Goal: Information Seeking & Learning: Learn about a topic

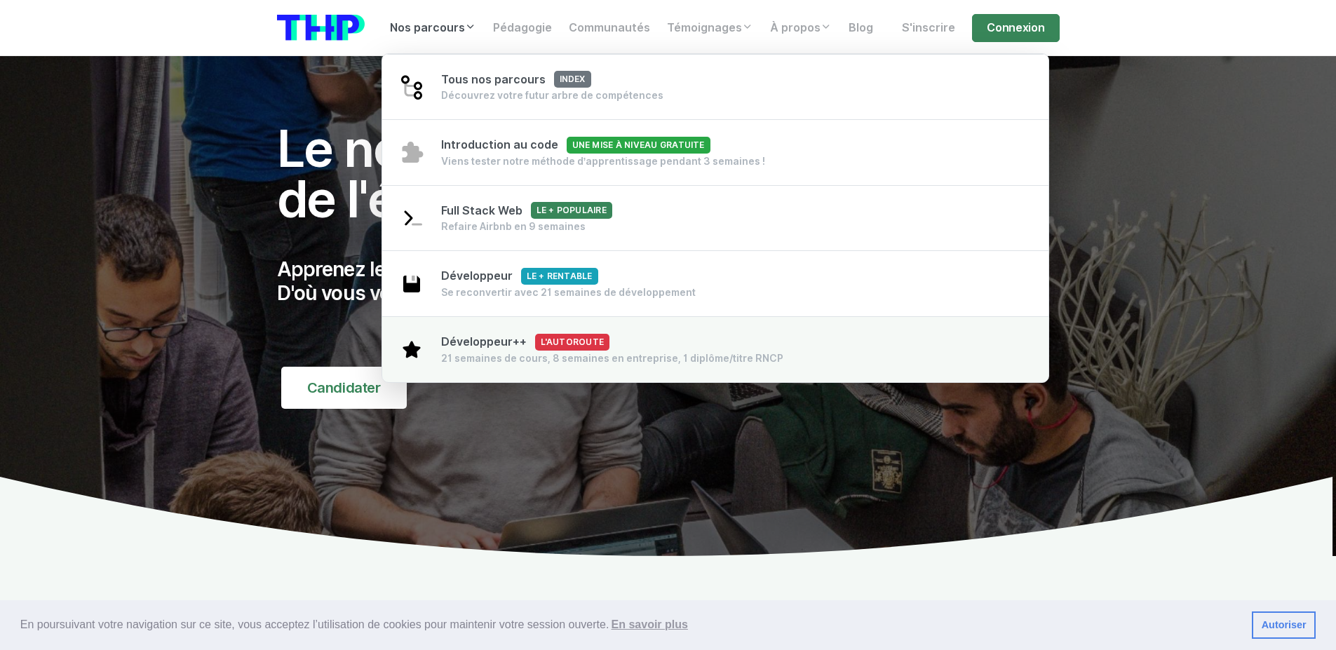
click at [671, 356] on div "21 semaines de cours, 8 semaines en entreprise, 1 diplôme/titre RNCP" at bounding box center [612, 358] width 342 height 14
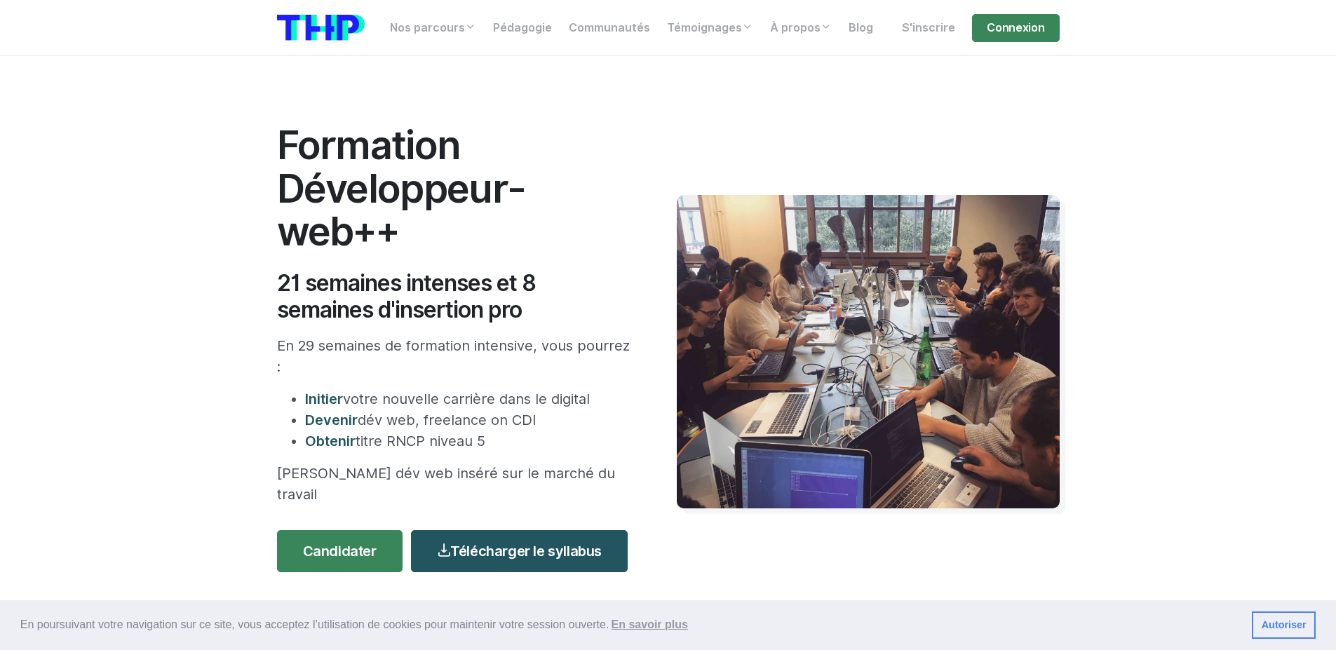
click at [356, 439] on span "Obtenir" at bounding box center [330, 441] width 51 height 17
click at [356, 475] on p "[PERSON_NAME] dév web inséré sur le marché du travail" at bounding box center [456, 484] width 358 height 42
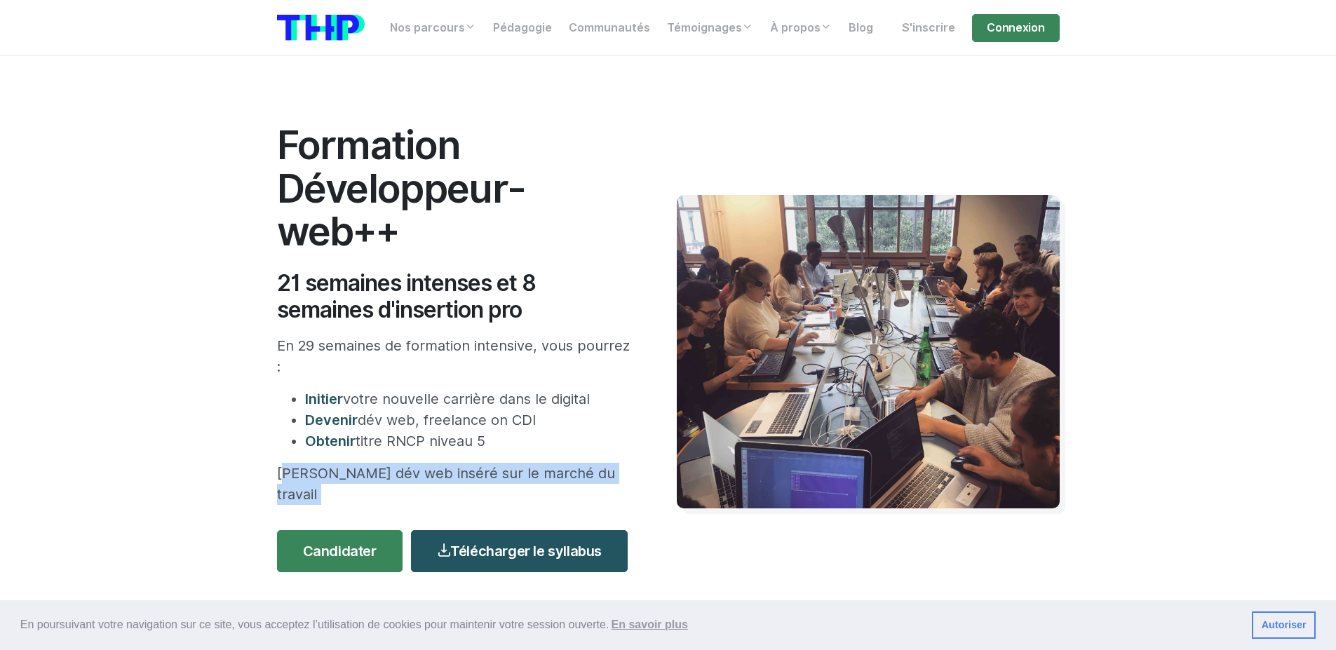
click at [356, 475] on p "[PERSON_NAME] dév web inséré sur le marché du travail" at bounding box center [456, 484] width 358 height 42
click at [417, 471] on p "[PERSON_NAME] dév web inséré sur le marché du travail" at bounding box center [456, 484] width 358 height 42
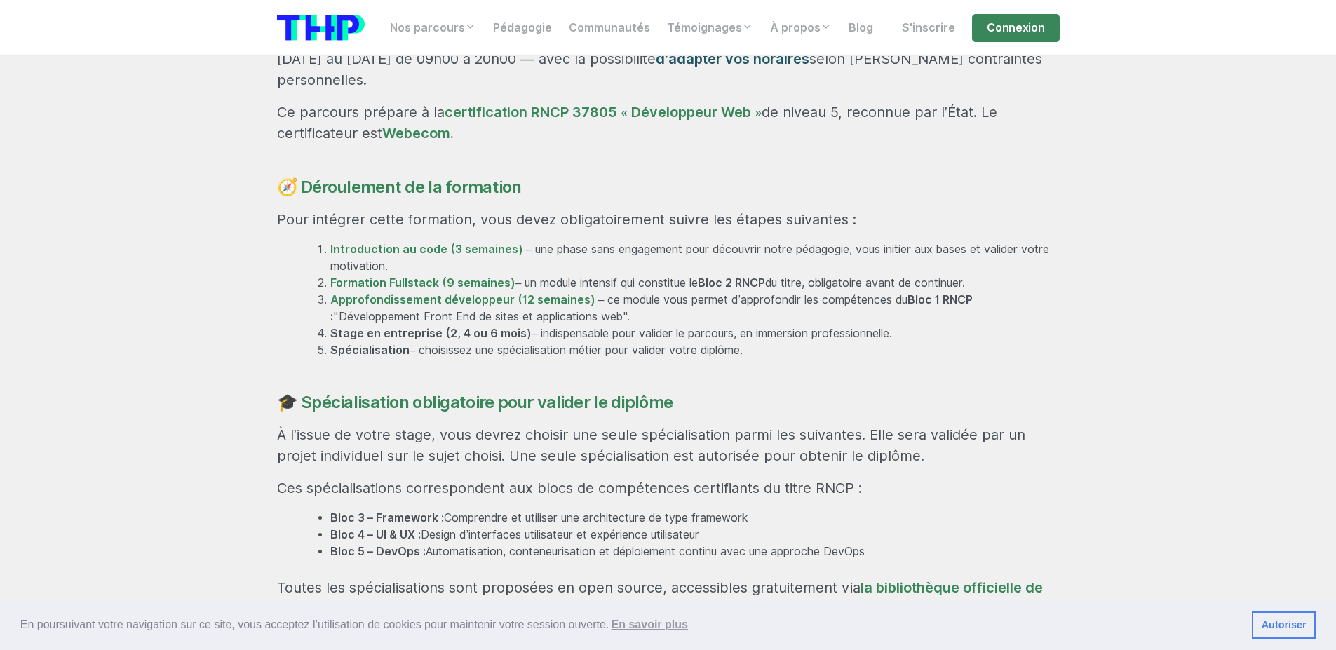
scroll to position [873, 0]
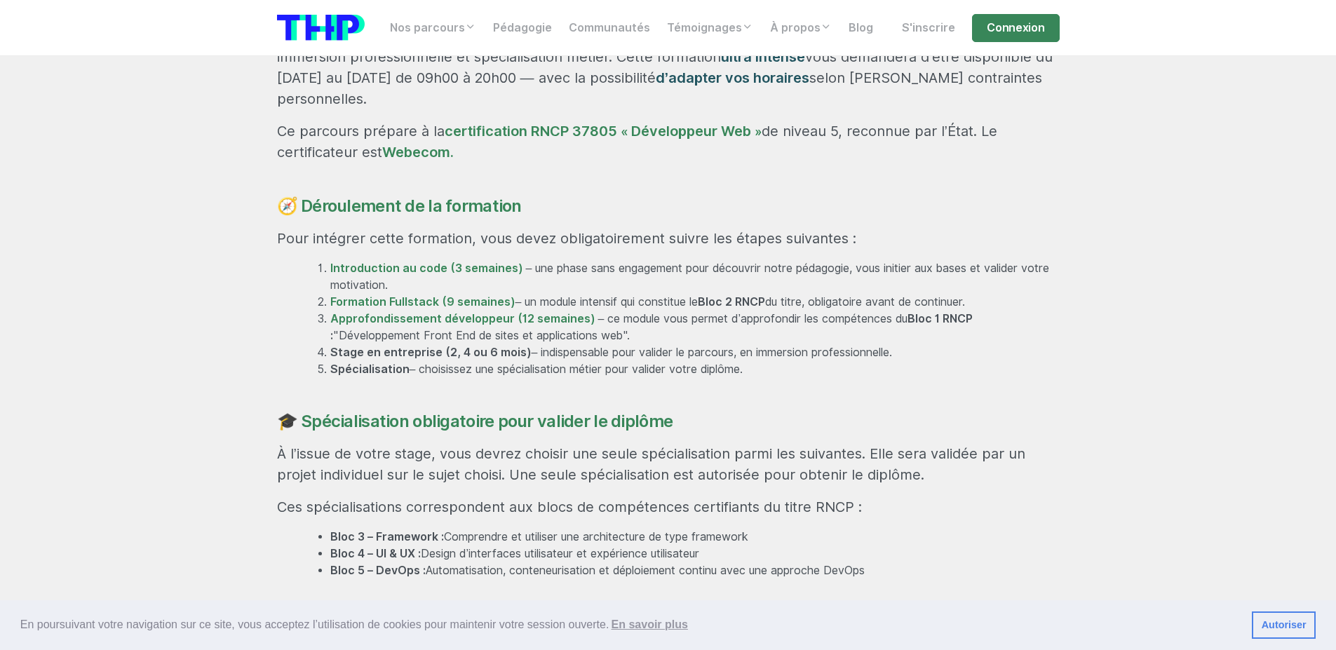
click at [513, 361] on li "Spécialisation – choisissez une spécialisation métier pour valider votre diplôm…" at bounding box center [695, 369] width 730 height 17
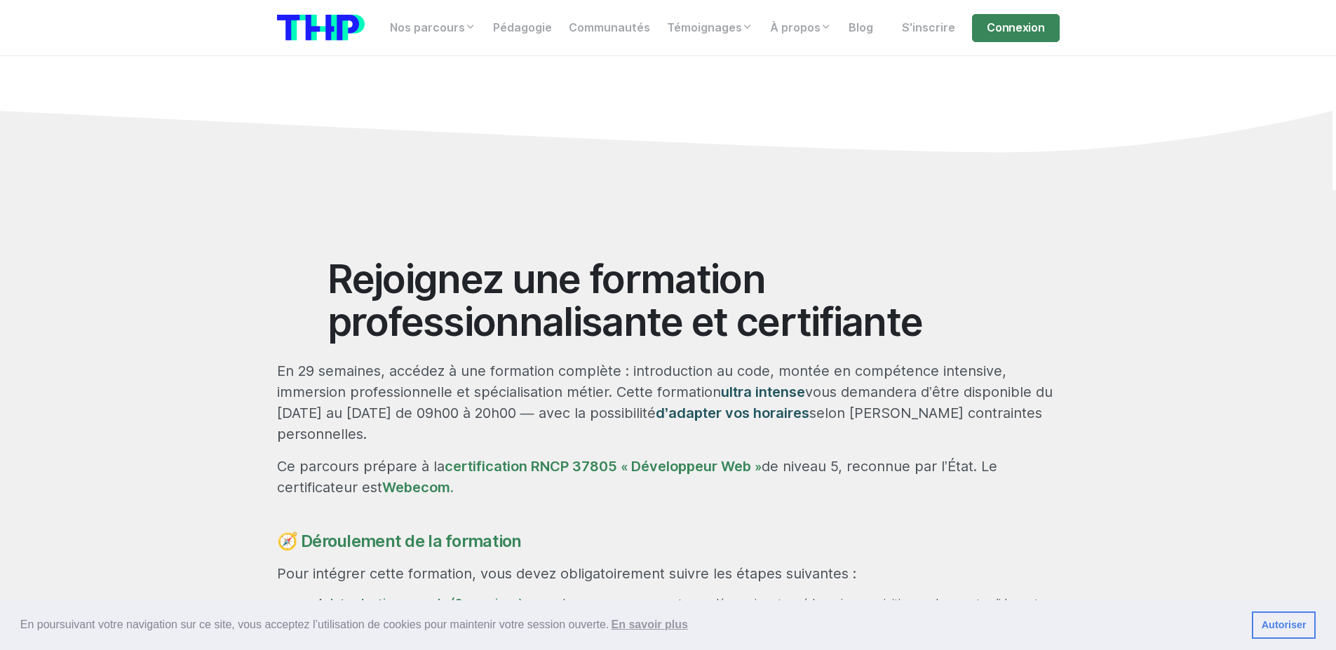
scroll to position [537, 0]
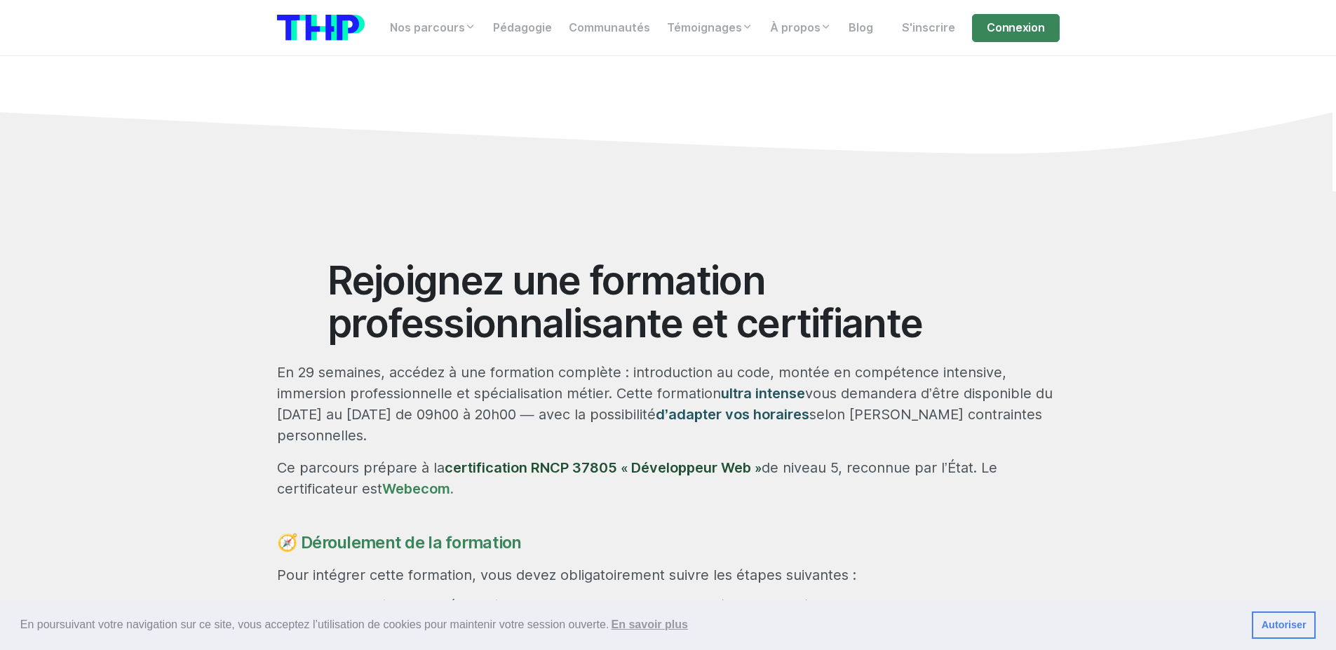
click at [542, 459] on link "certification RNCP 37805 « Développeur Web »" at bounding box center [603, 467] width 317 height 17
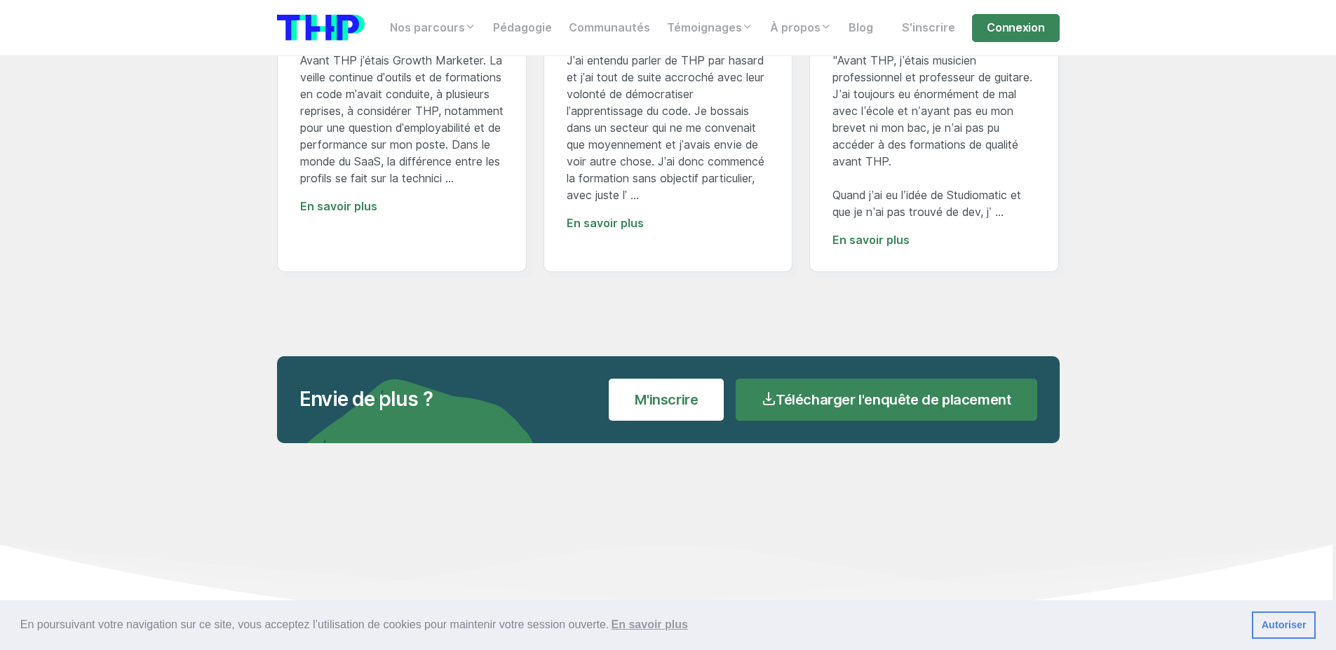
scroll to position [10786, 0]
